Goal: Information Seeking & Learning: Learn about a topic

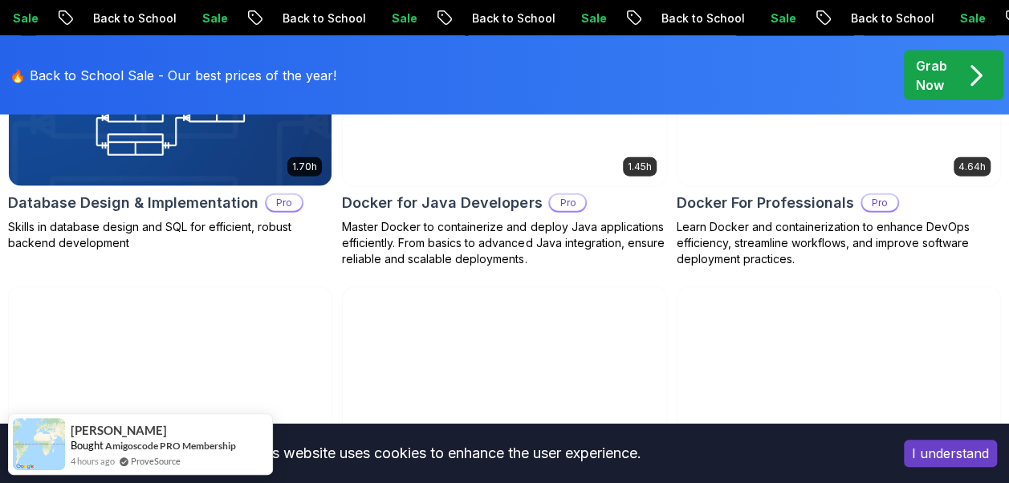
scroll to position [2806, 0]
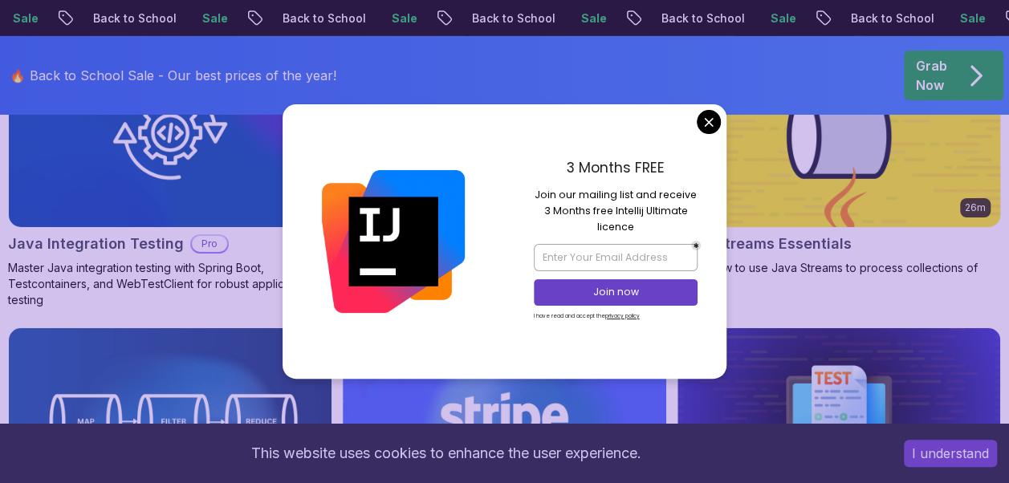
click at [703, 127] on body "Sale Back to School Sale Back to School Sale Back to School Sale Back to School…" at bounding box center [504, 372] width 1009 height 6356
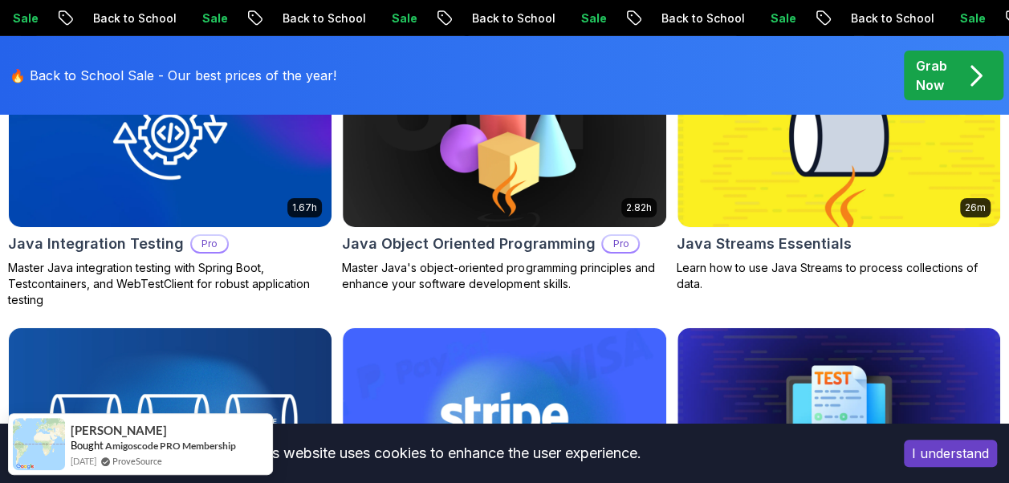
scroll to position [3089, 0]
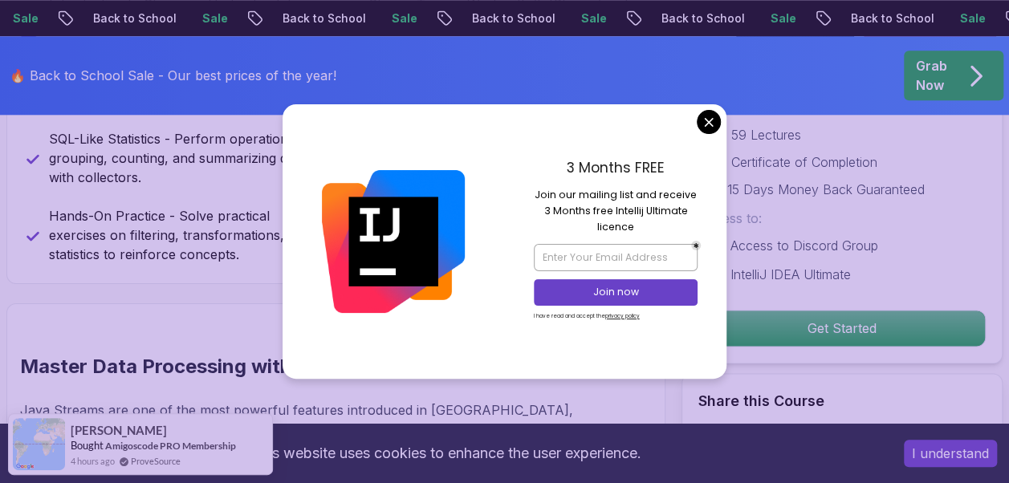
scroll to position [963, 0]
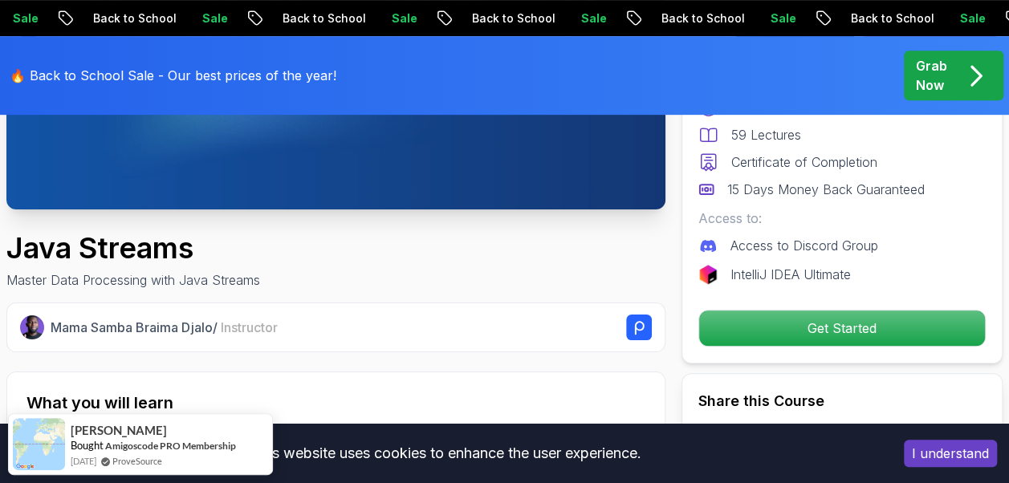
scroll to position [401, 0]
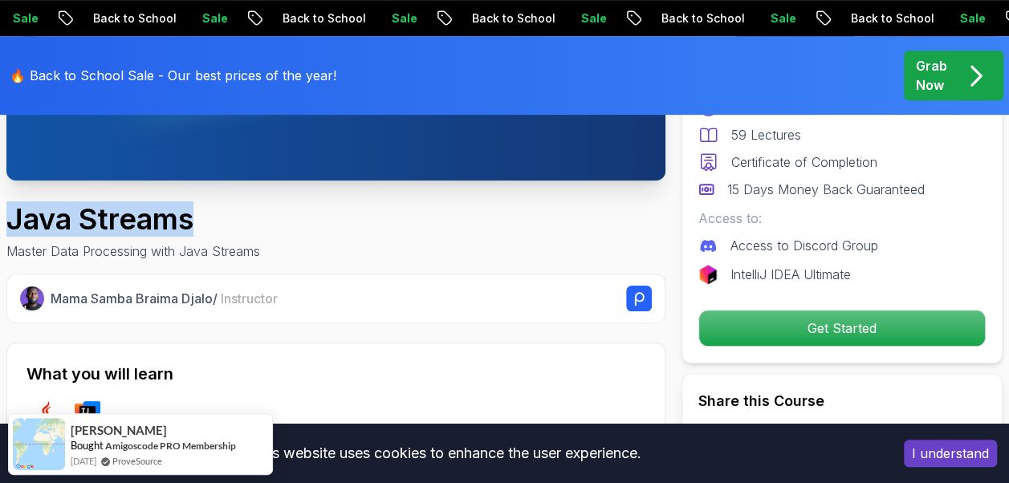
drag, startPoint x: 11, startPoint y: 218, endPoint x: 197, endPoint y: 218, distance: 186.2
click at [197, 218] on h1 "Java Streams" at bounding box center [133, 219] width 254 height 32
copy h1 "Java Streams"
